Goal: Information Seeking & Learning: Learn about a topic

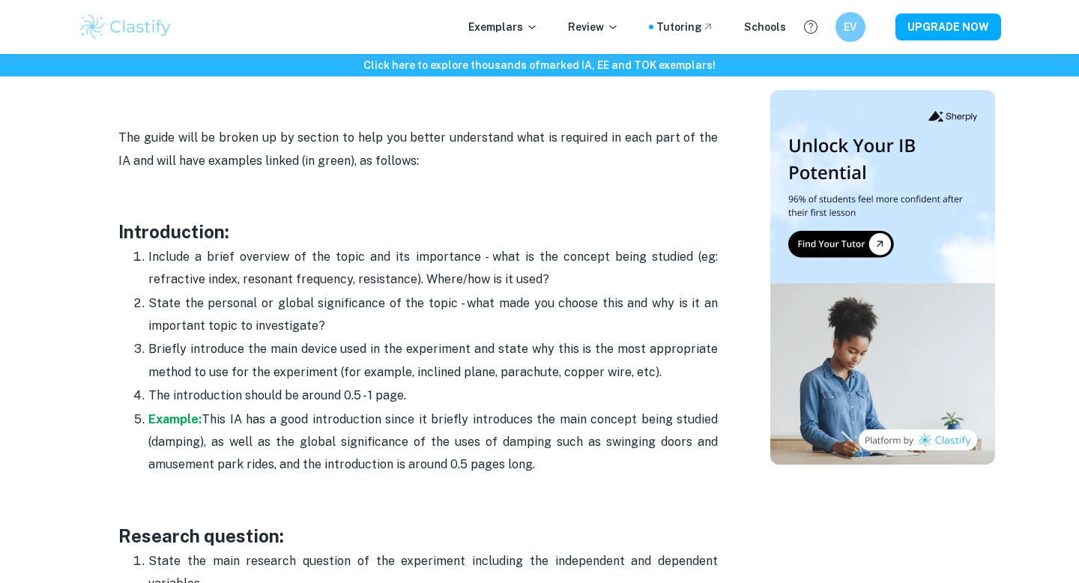
scroll to position [932, 0]
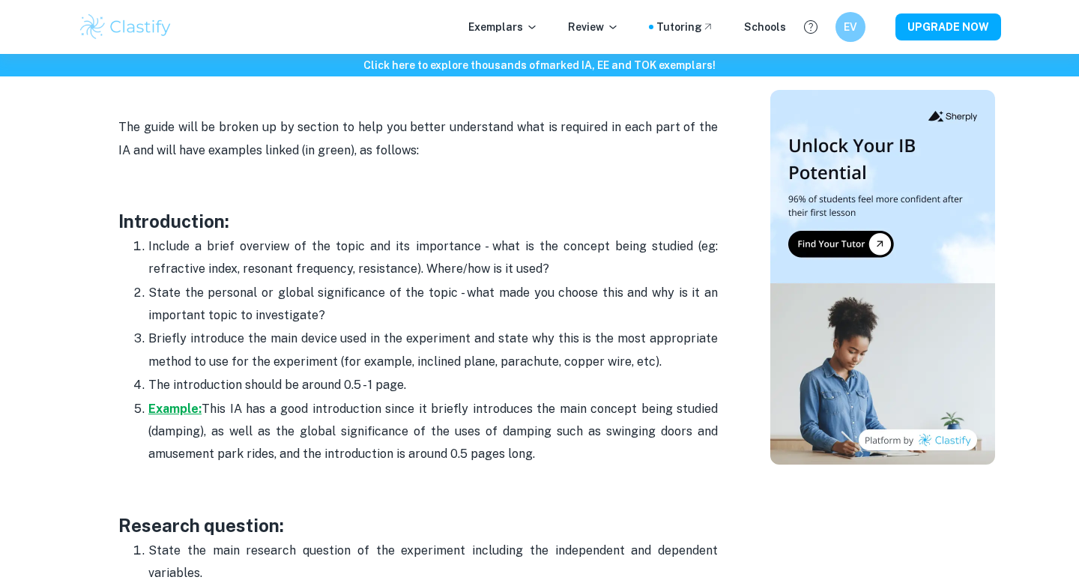
click at [186, 405] on strong "Example:" at bounding box center [174, 409] width 53 height 14
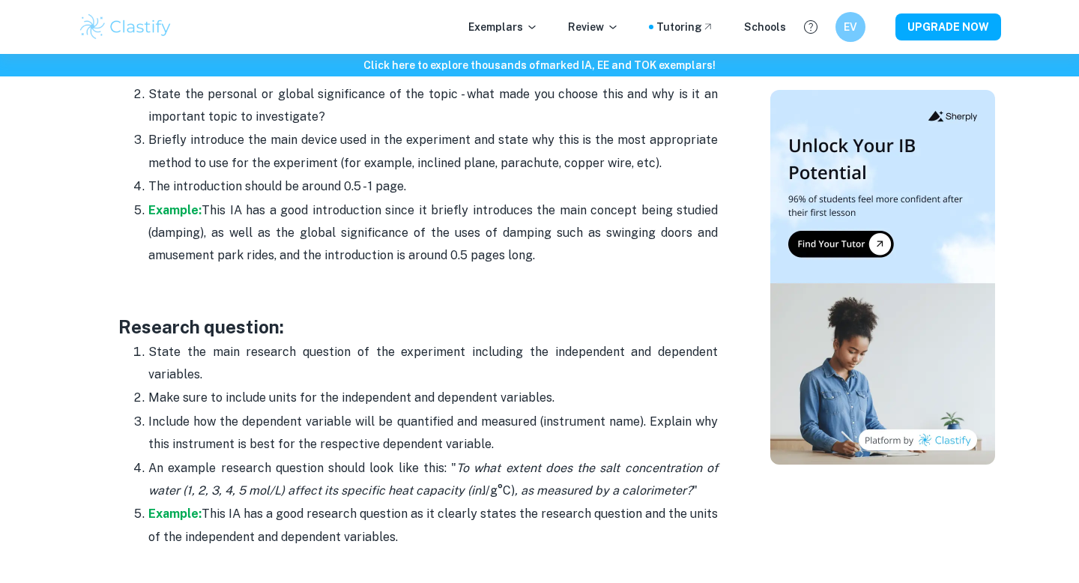
scroll to position [1132, 0]
click at [164, 513] on strong "Example:" at bounding box center [174, 512] width 53 height 14
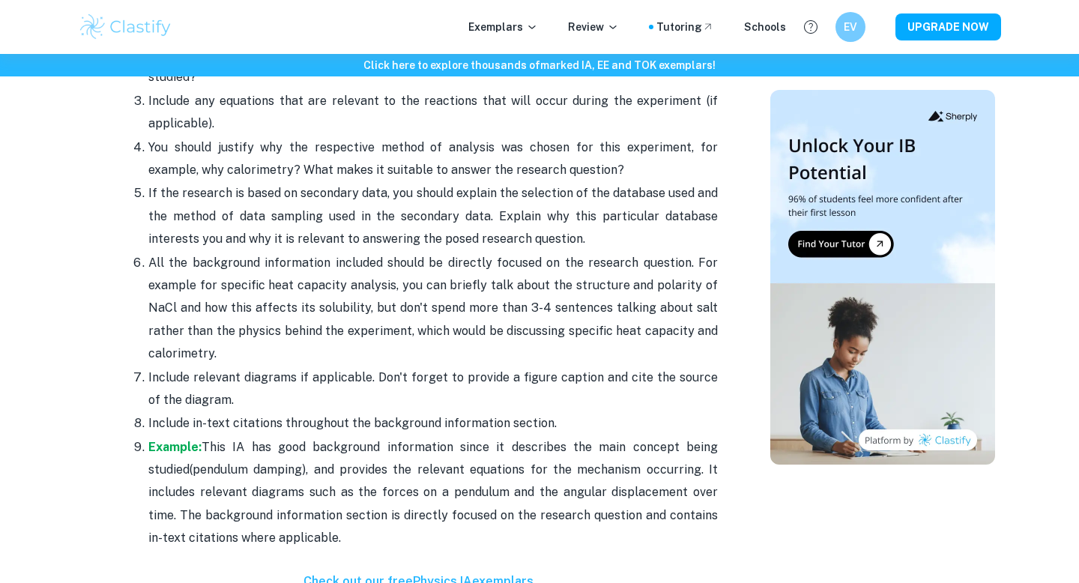
scroll to position [1806, 0]
click at [184, 439] on strong "Example:" at bounding box center [174, 446] width 53 height 14
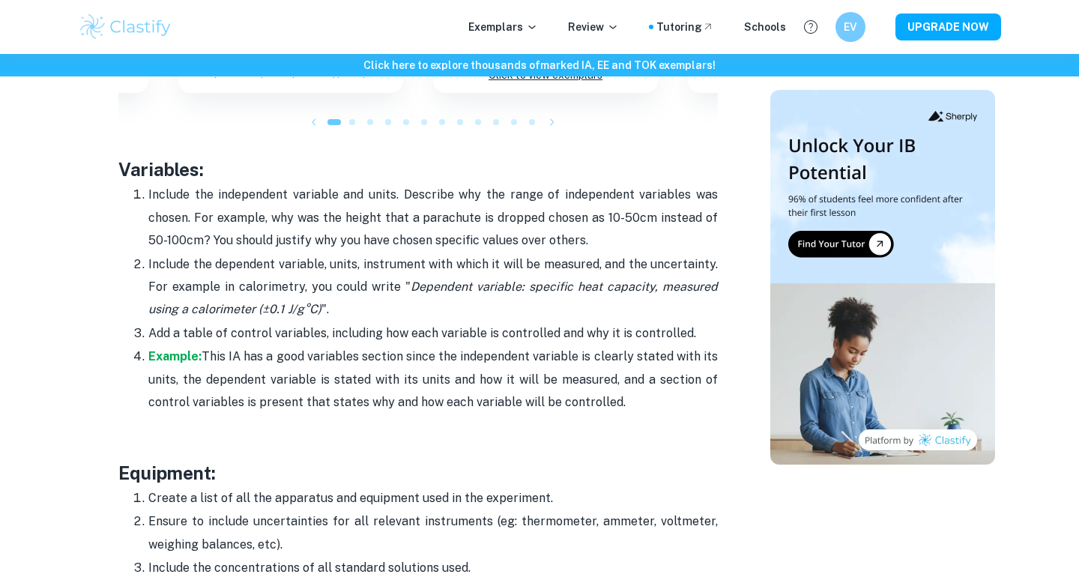
scroll to position [2494, 0]
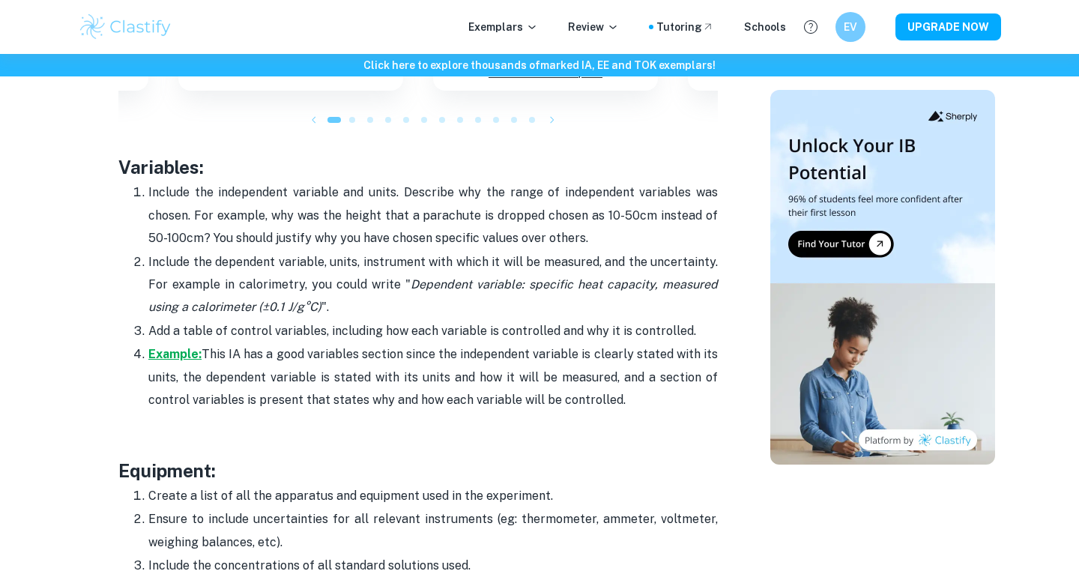
click at [182, 347] on strong "Example:" at bounding box center [174, 354] width 53 height 14
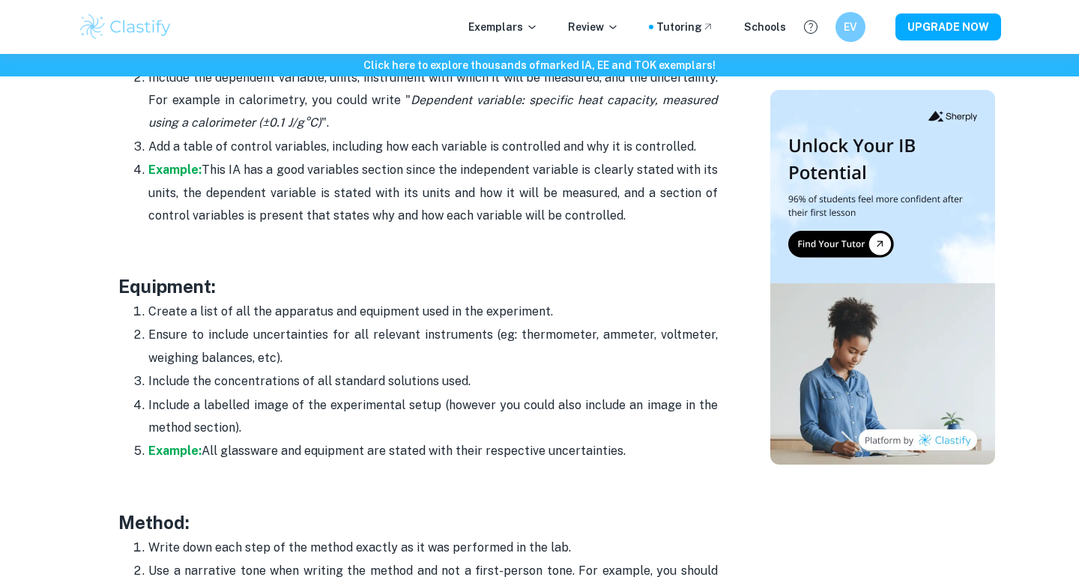
scroll to position [2679, 0]
click at [186, 443] on strong "Example:" at bounding box center [174, 450] width 53 height 14
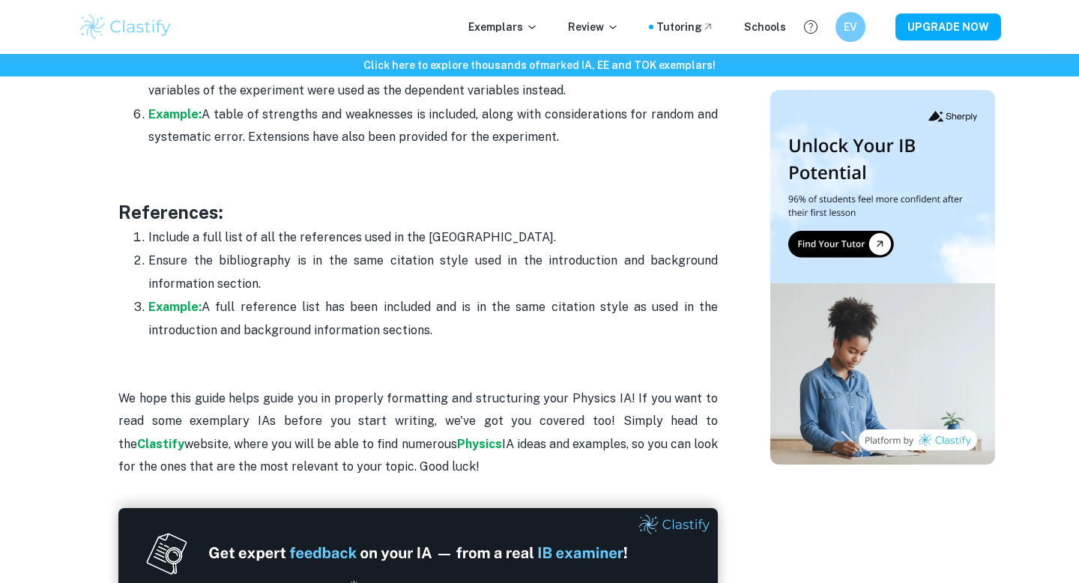
scroll to position [4609, 0]
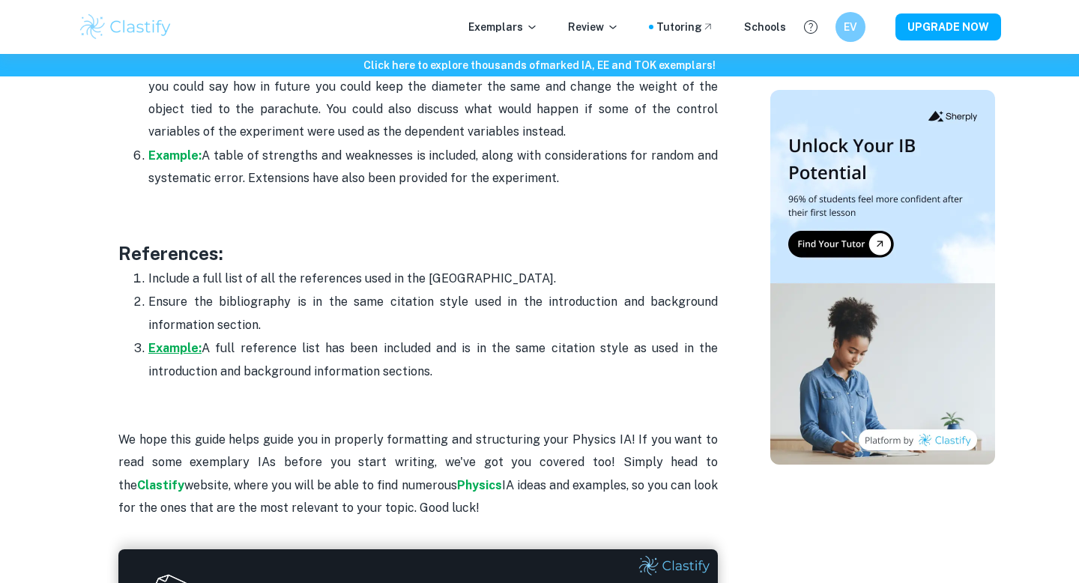
click at [188, 341] on strong "Example:" at bounding box center [174, 348] width 53 height 14
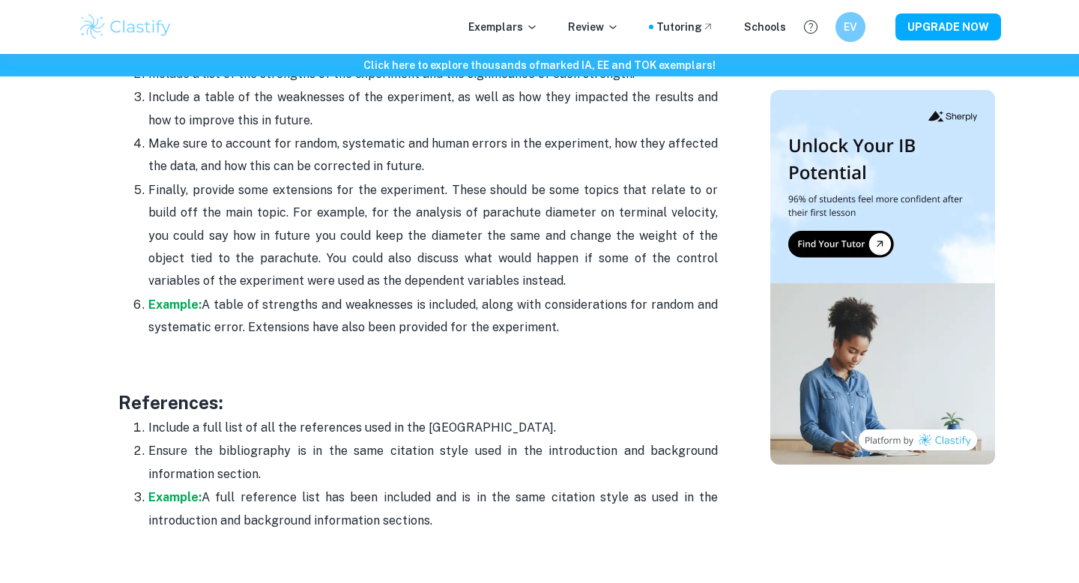
scroll to position [4370, 0]
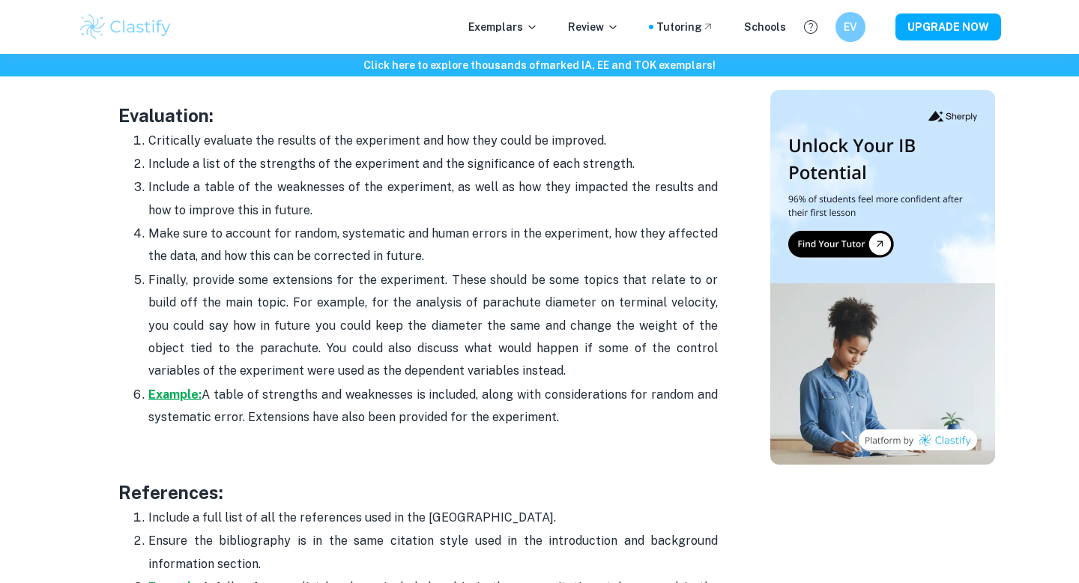
click at [181, 387] on strong "Example:" at bounding box center [174, 394] width 53 height 14
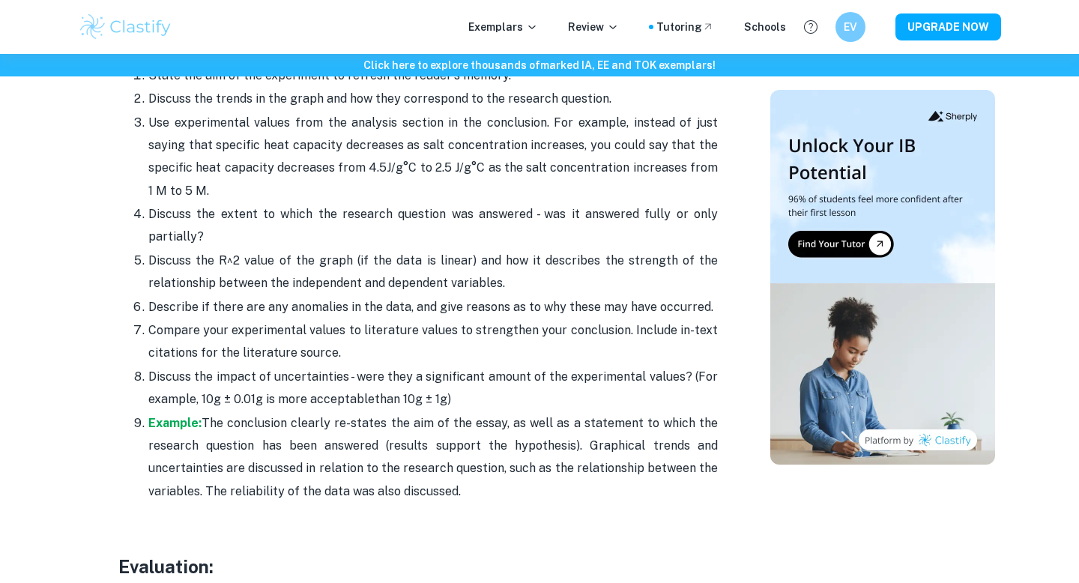
scroll to position [3888, 0]
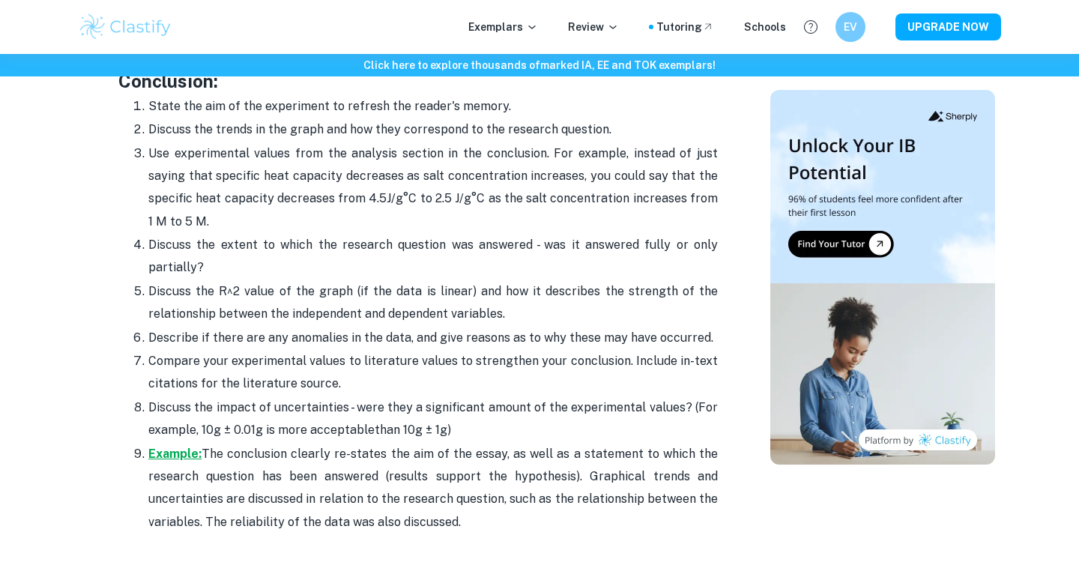
click at [157, 447] on strong "Example:" at bounding box center [174, 454] width 53 height 14
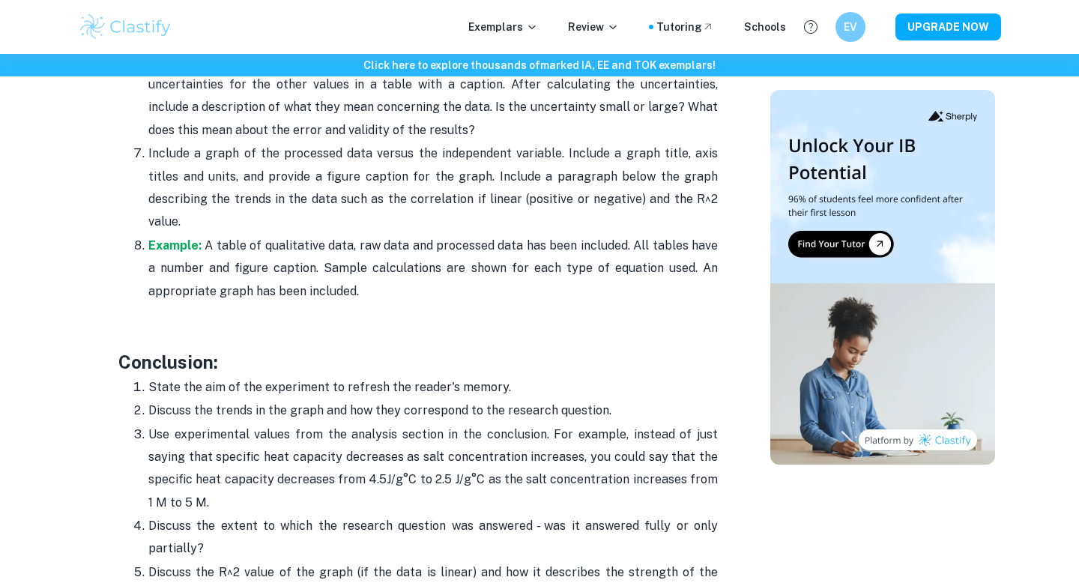
scroll to position [3592, 0]
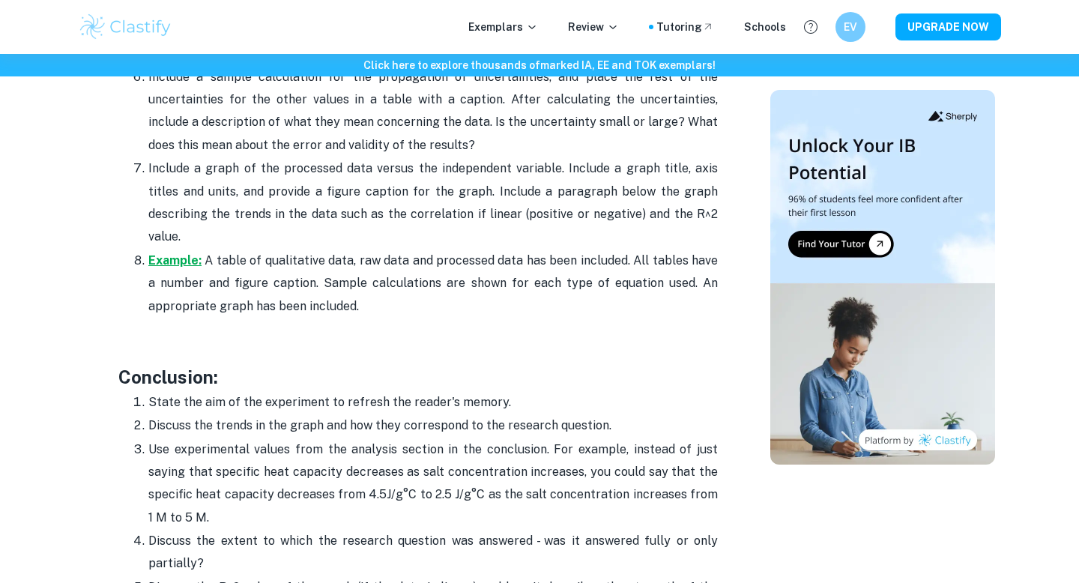
click at [187, 253] on strong "Example:" at bounding box center [174, 260] width 53 height 14
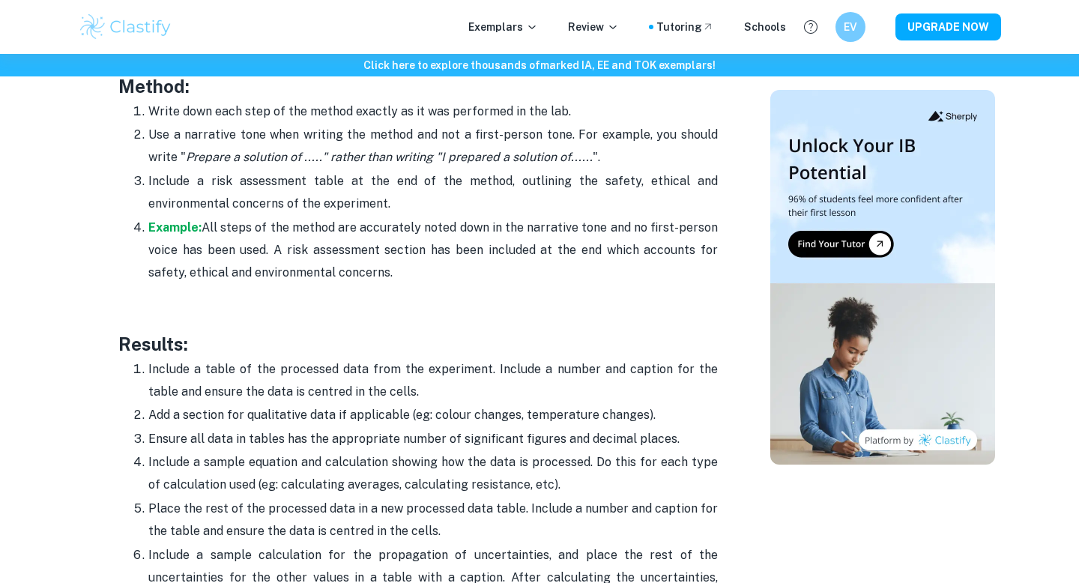
scroll to position [3111, 0]
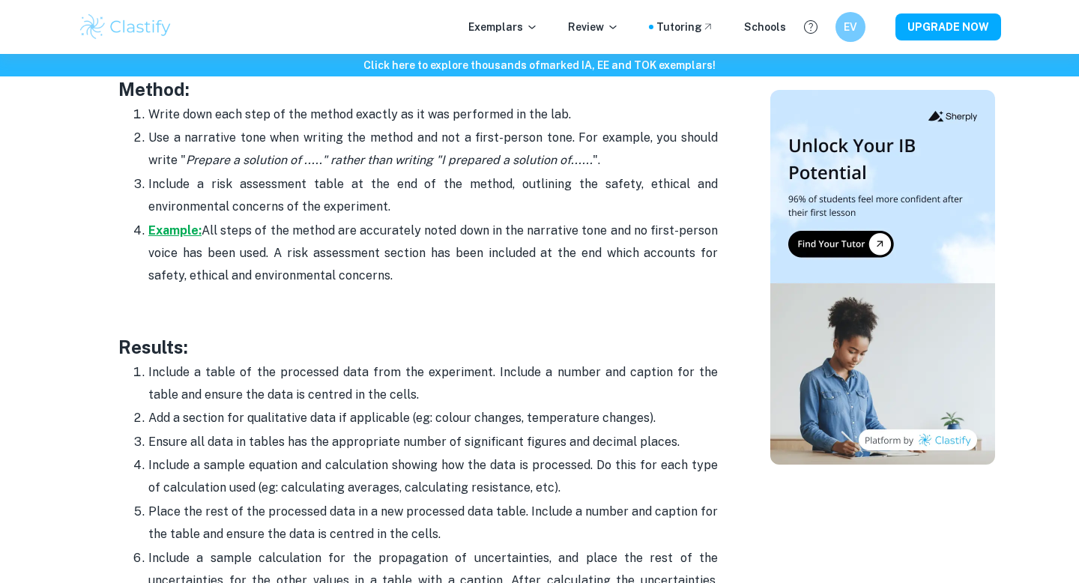
click at [196, 223] on strong "Example:" at bounding box center [174, 230] width 53 height 14
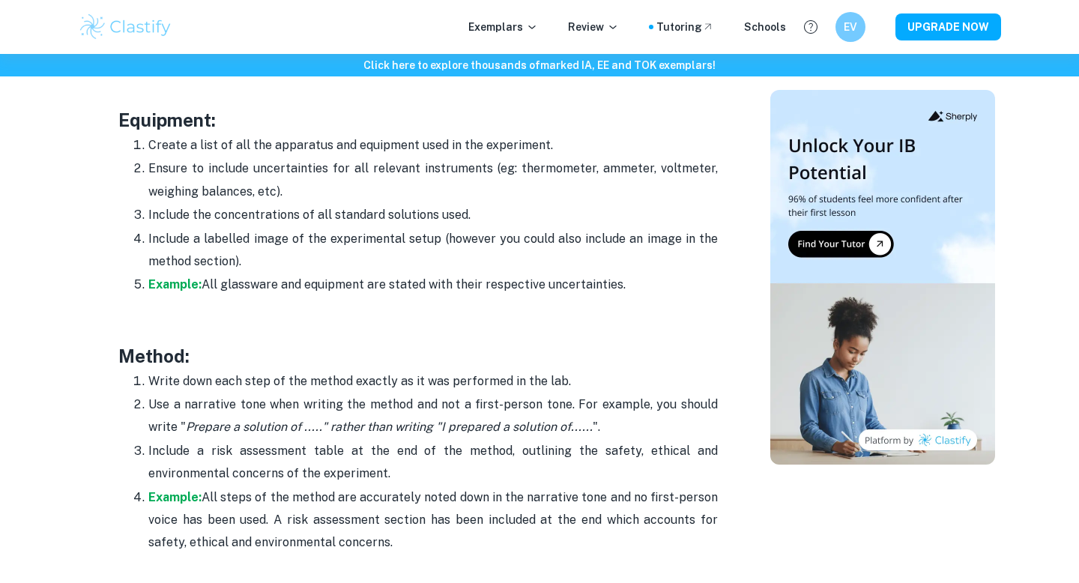
scroll to position [2835, 0]
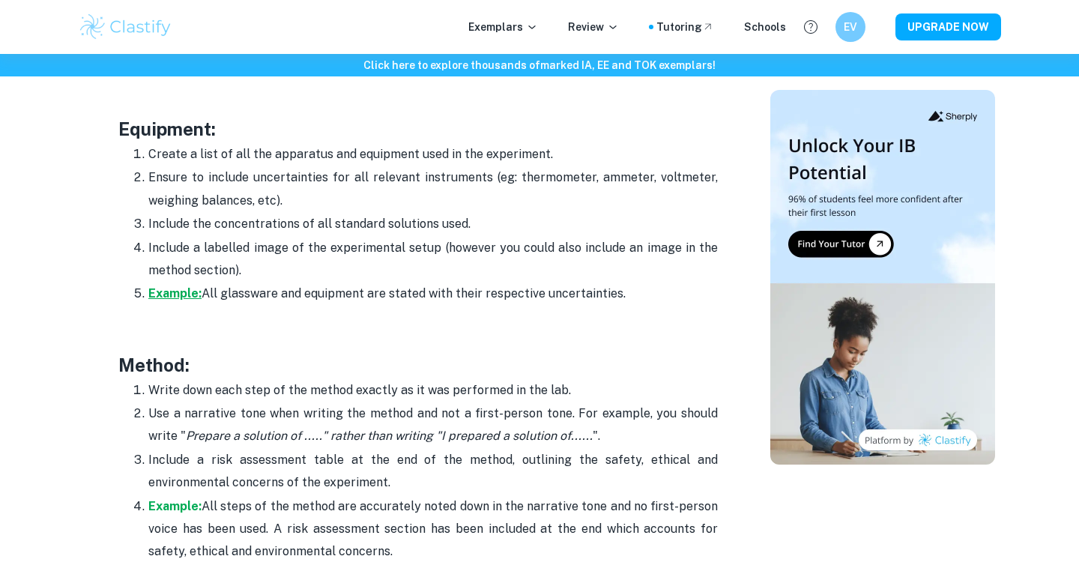
click at [177, 286] on strong "Example:" at bounding box center [174, 293] width 53 height 14
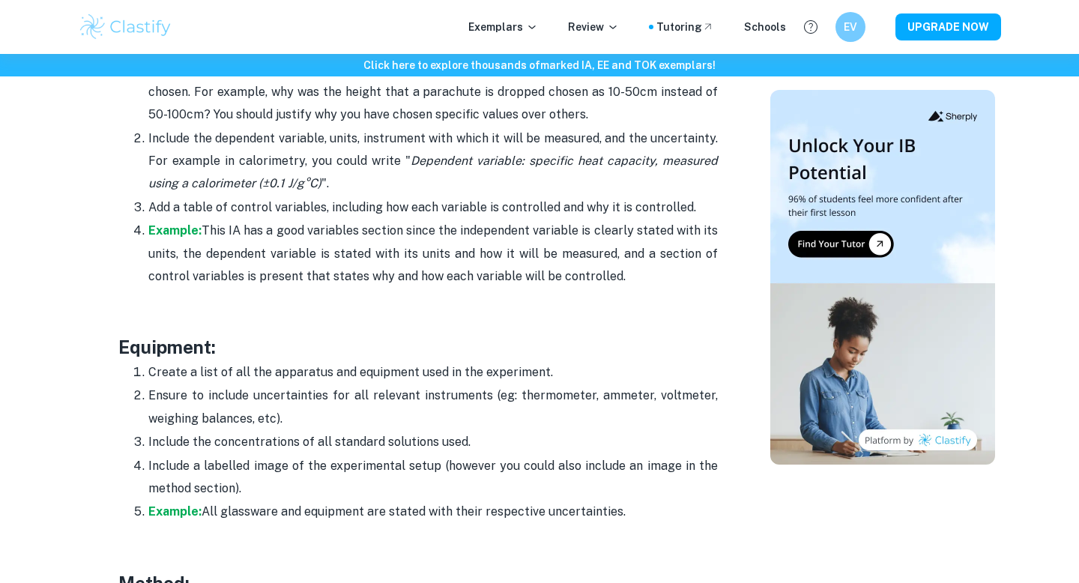
scroll to position [2604, 0]
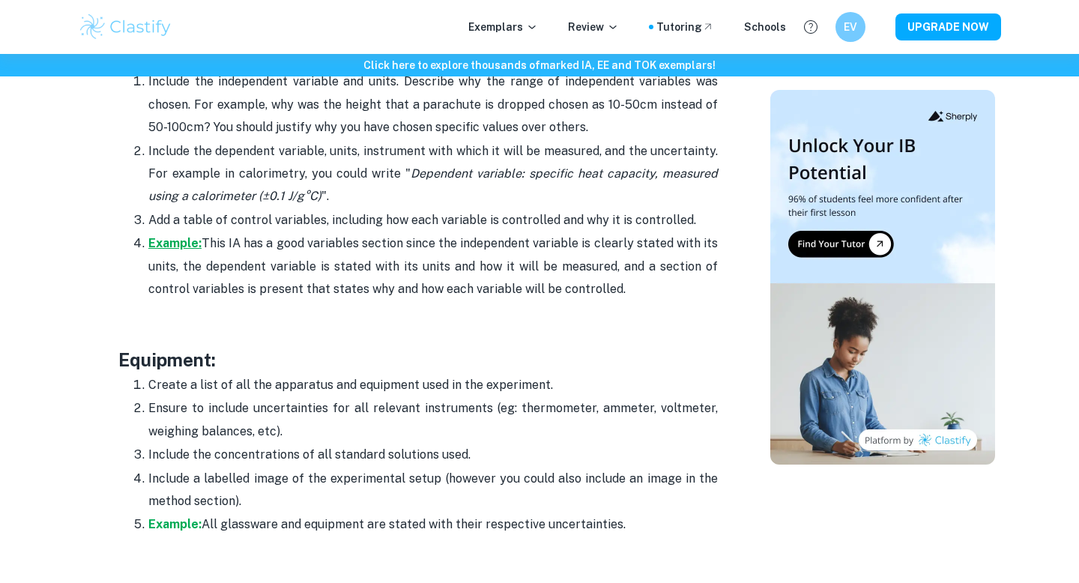
click at [193, 236] on strong "Example:" at bounding box center [174, 243] width 53 height 14
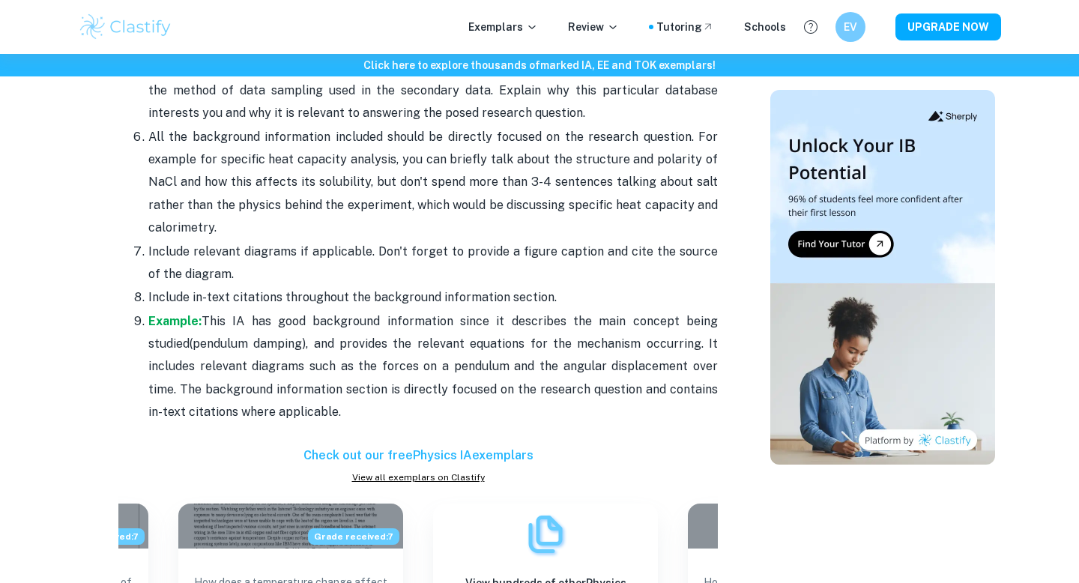
scroll to position [1909, 0]
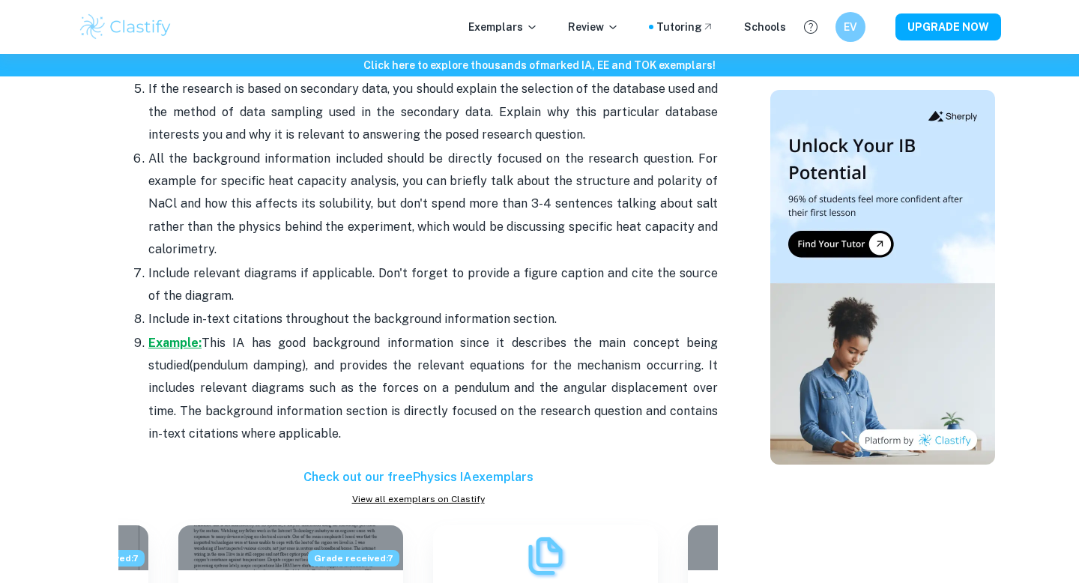
click at [188, 336] on strong "Example:" at bounding box center [174, 343] width 53 height 14
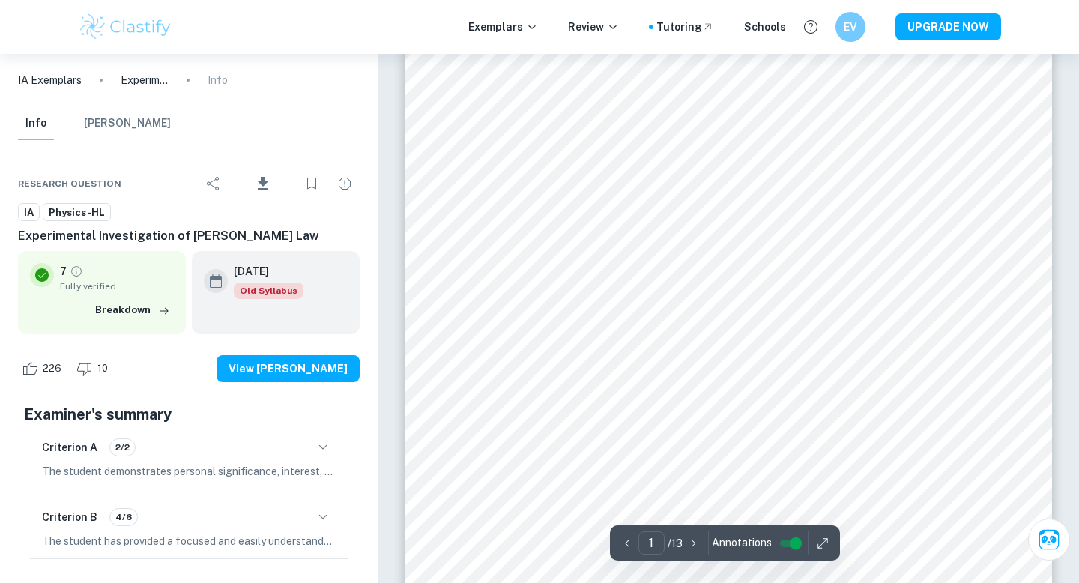
scroll to position [67, 0]
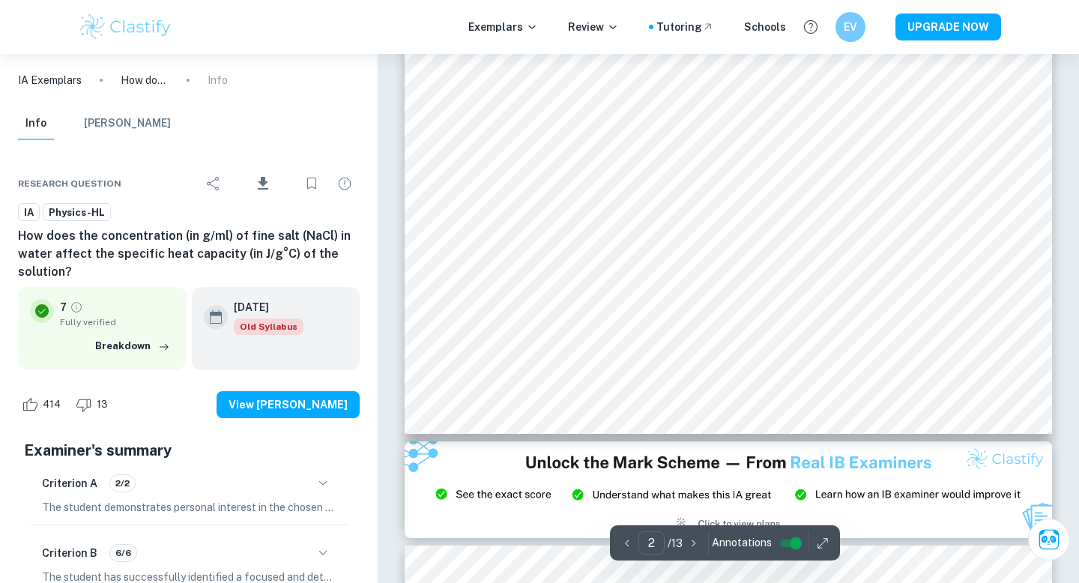
scroll to position [1579, 0]
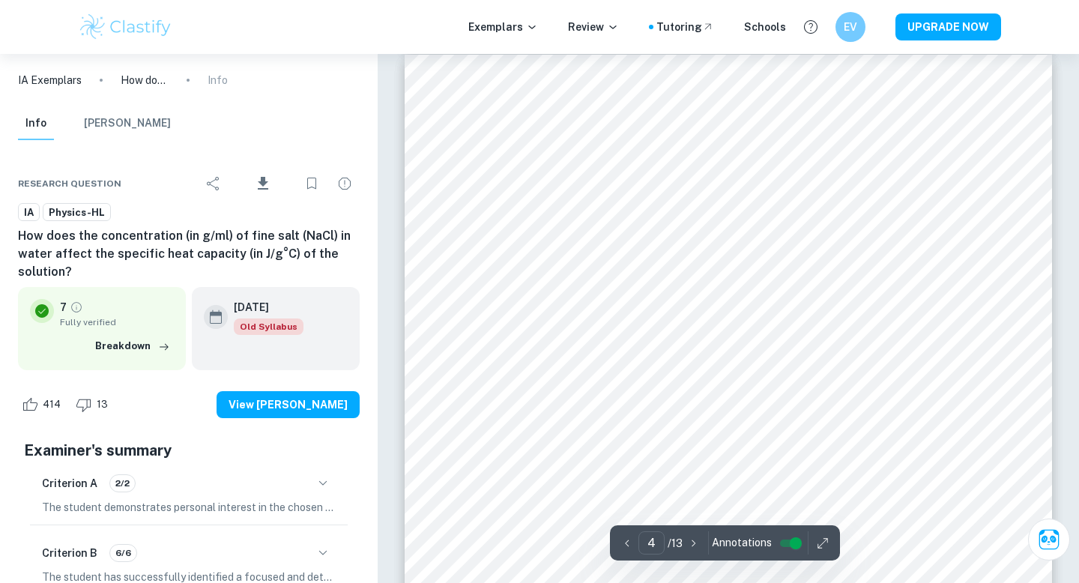
type input "3"
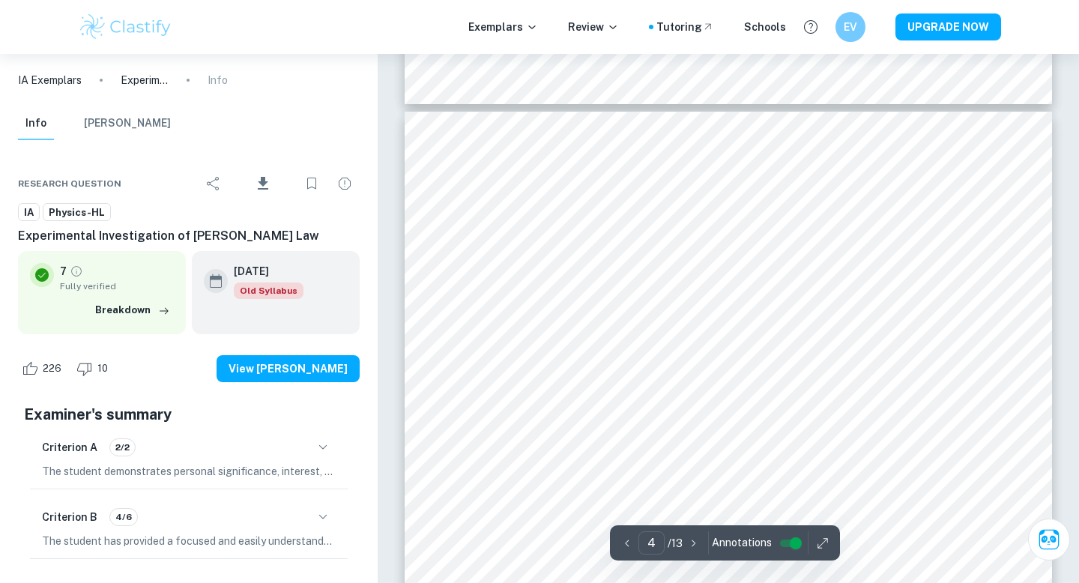
scroll to position [2931, 0]
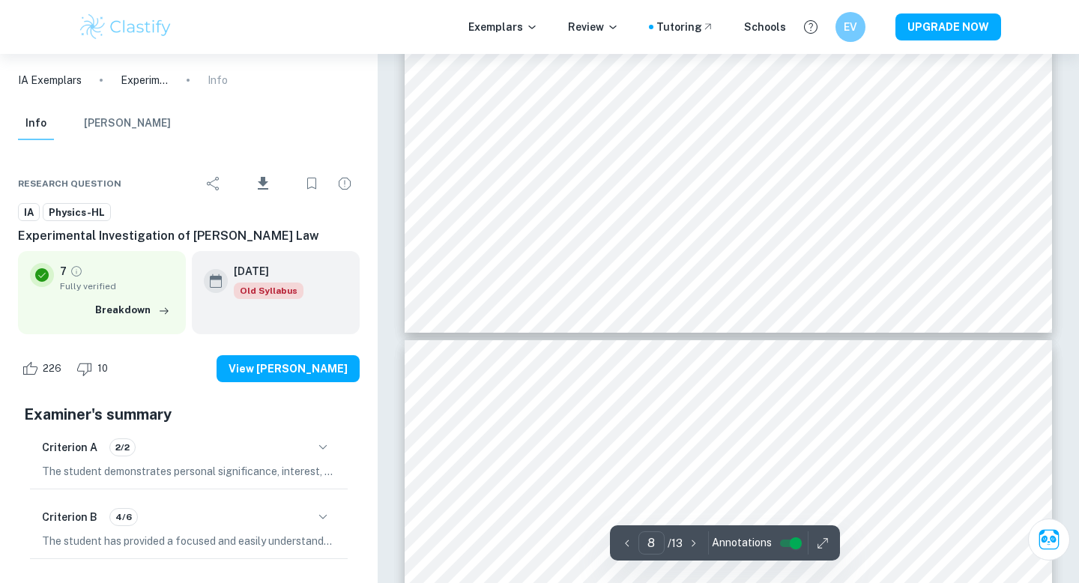
type input "7"
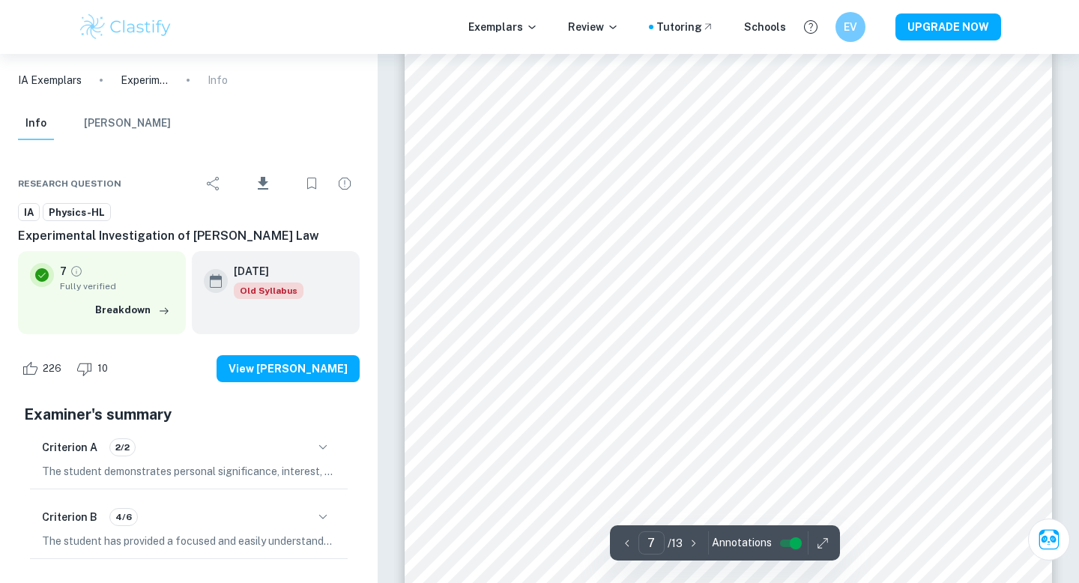
scroll to position [5803, 0]
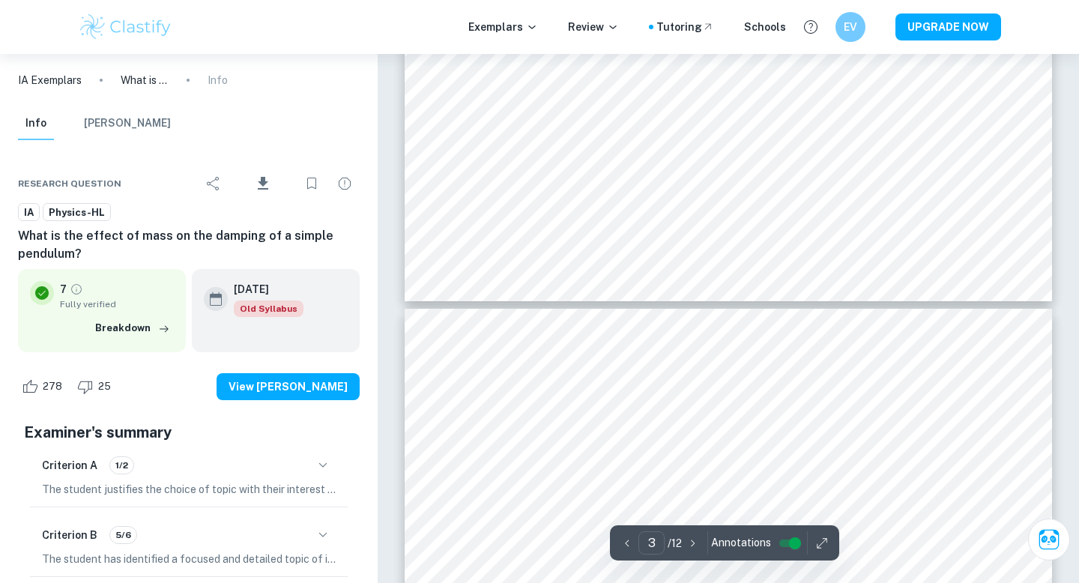
type input "4"
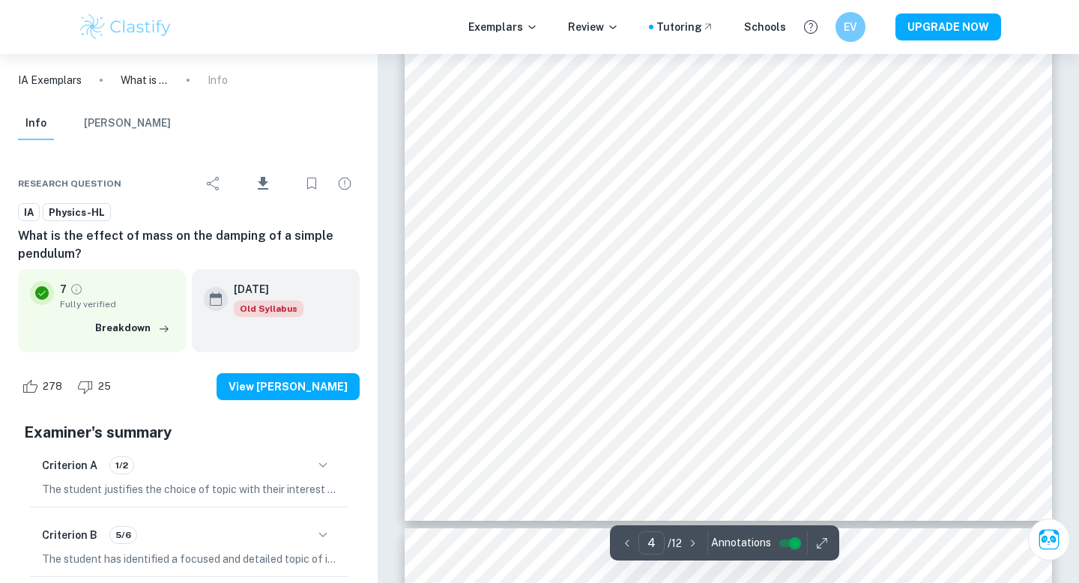
scroll to position [3117, 0]
